Goal: Find specific page/section: Find specific page/section

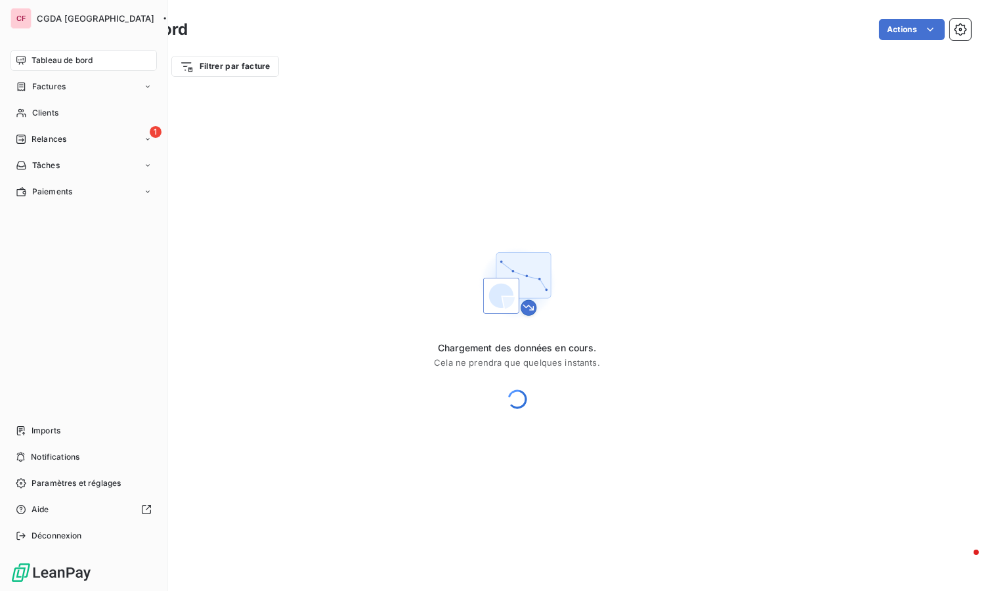
click at [32, 112] on span "Clients" at bounding box center [45, 113] width 26 height 12
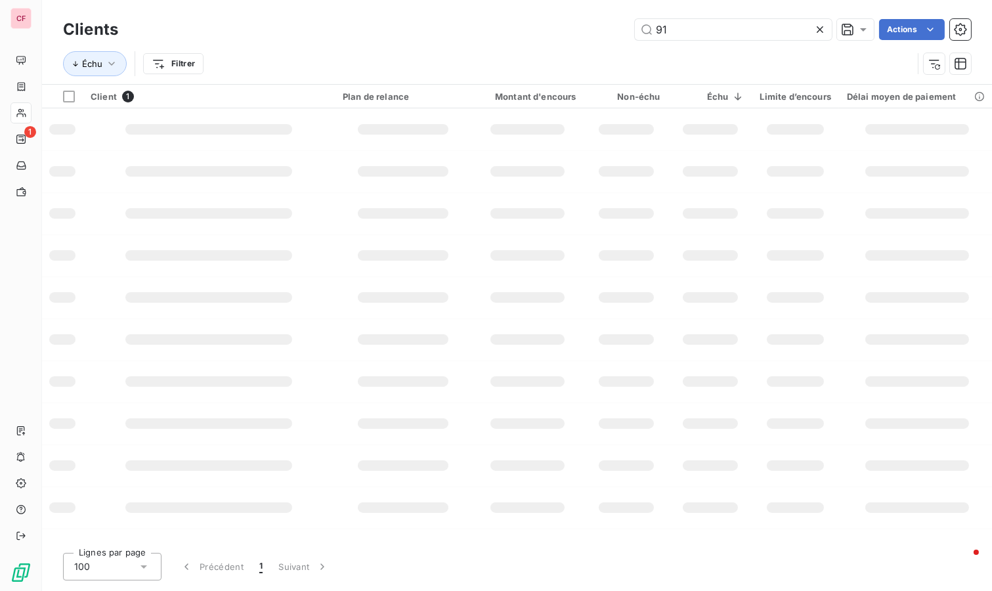
type input "9"
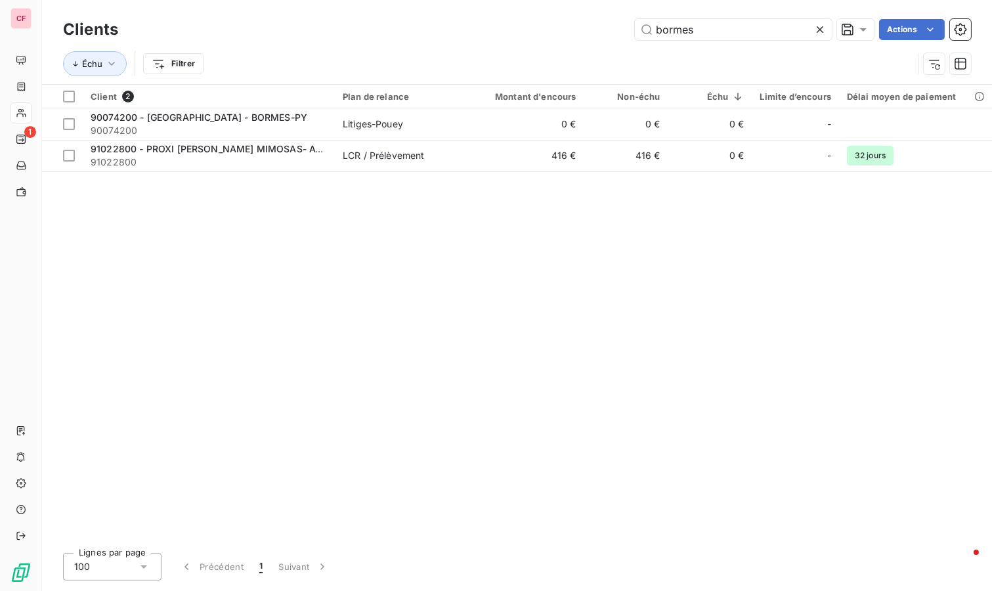
type input "bormes"
click at [412, 161] on td "LCR / Prélèvement" at bounding box center [403, 156] width 137 height 32
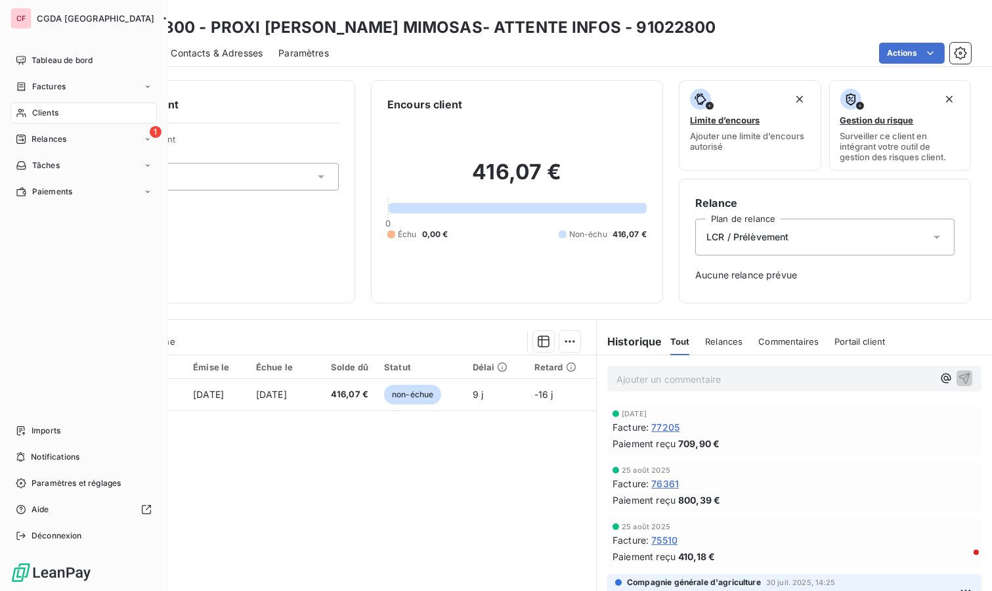
click at [51, 112] on span "Clients" at bounding box center [45, 113] width 26 height 12
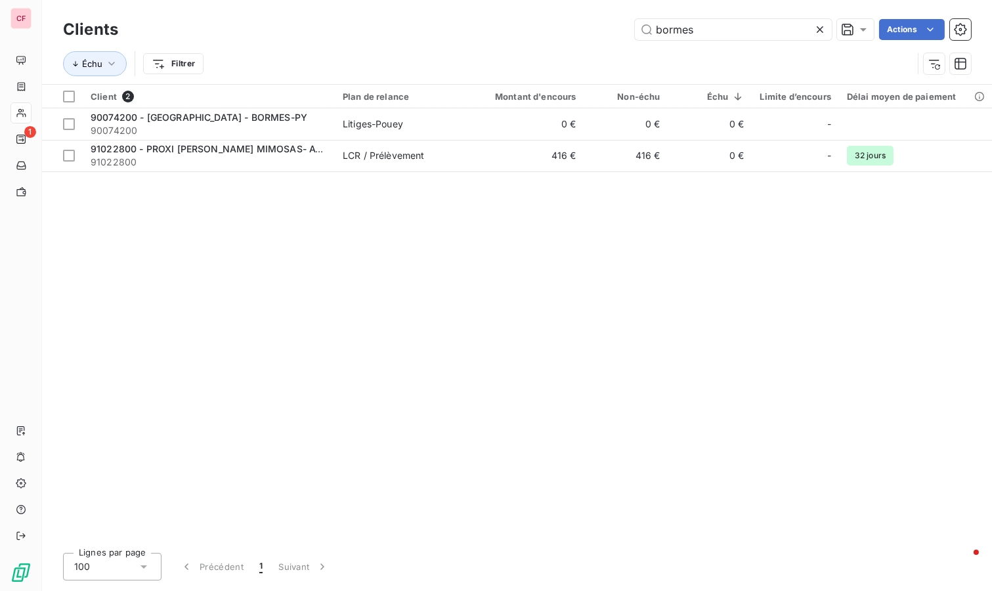
click at [706, 31] on input "bormes" at bounding box center [733, 29] width 197 height 21
type input "[PERSON_NAME]"
click at [331, 129] on td "91097000 - [PERSON_NAME]-[GEOGRAPHIC_DATA] 91097000" at bounding box center [209, 124] width 252 height 32
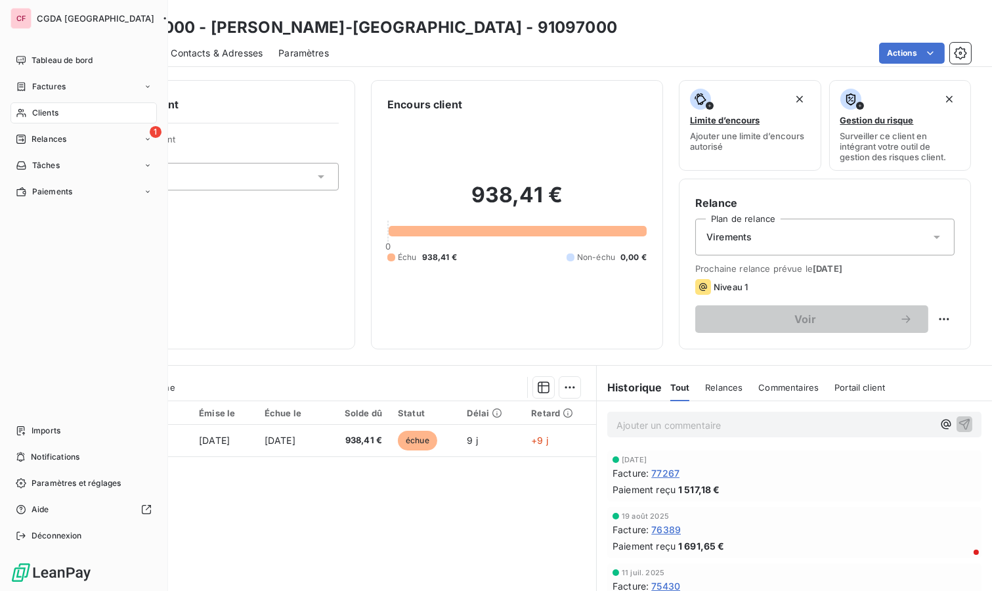
drag, startPoint x: 14, startPoint y: 116, endPoint x: 23, endPoint y: 120, distance: 9.7
click at [14, 116] on div "Clients" at bounding box center [84, 112] width 146 height 21
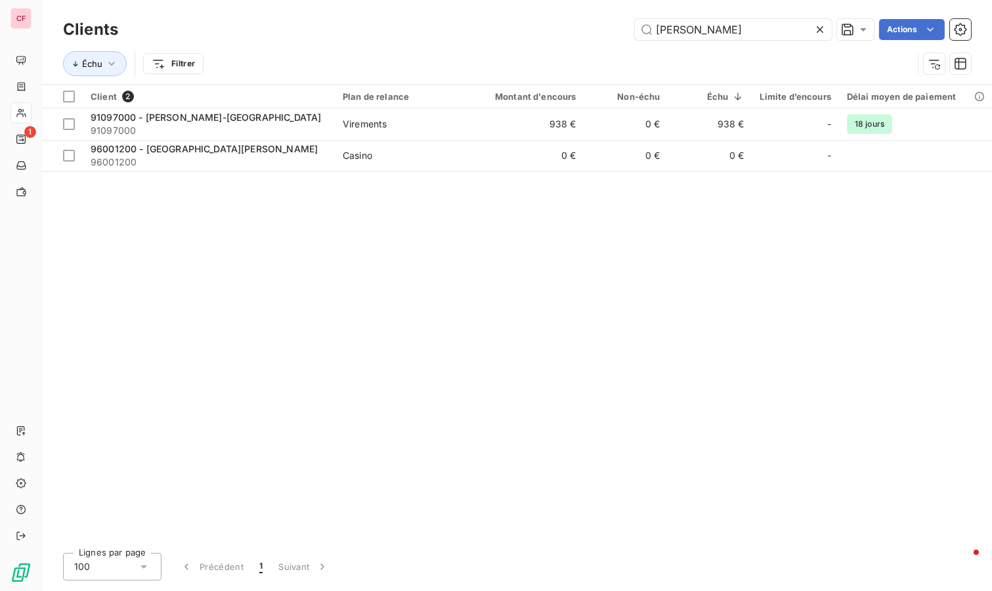
click at [773, 28] on input "[PERSON_NAME]" at bounding box center [733, 29] width 197 height 21
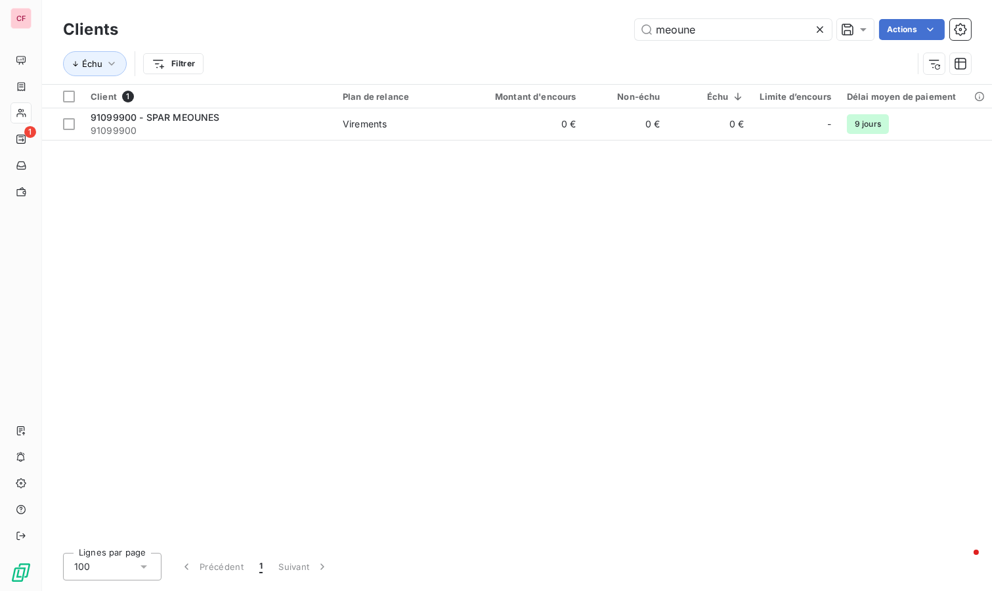
type input "meoune"
